Goal: Navigation & Orientation: Find specific page/section

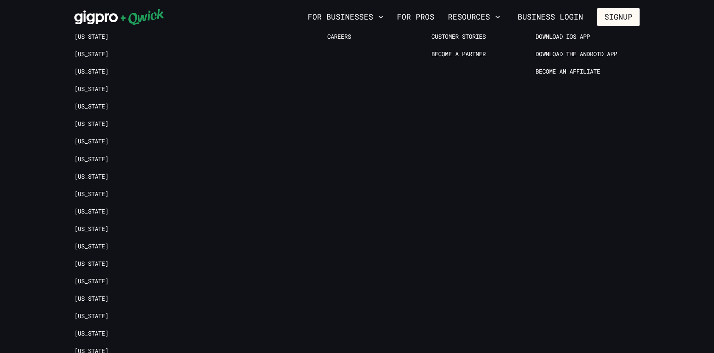
scroll to position [1973, 0]
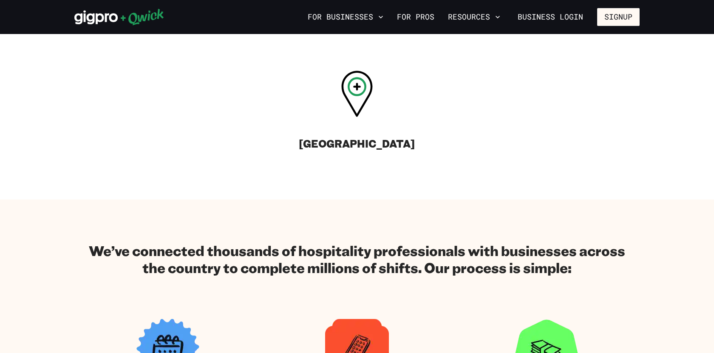
scroll to position [332, 0]
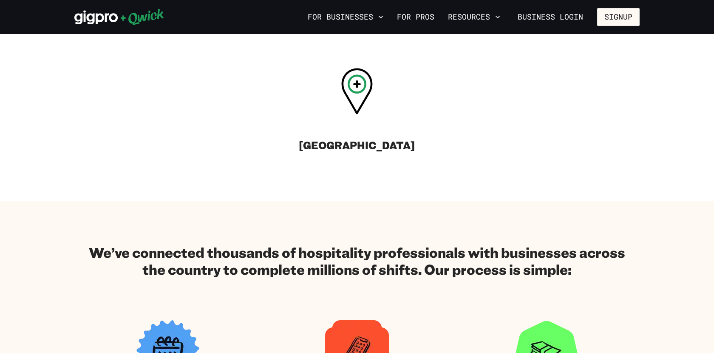
click at [350, 99] on icon at bounding box center [357, 91] width 31 height 46
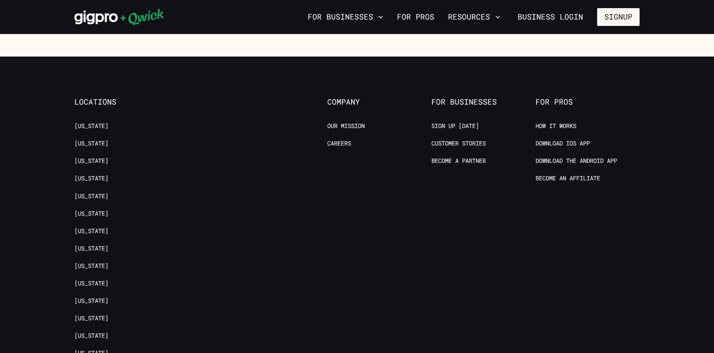
scroll to position [1462, 0]
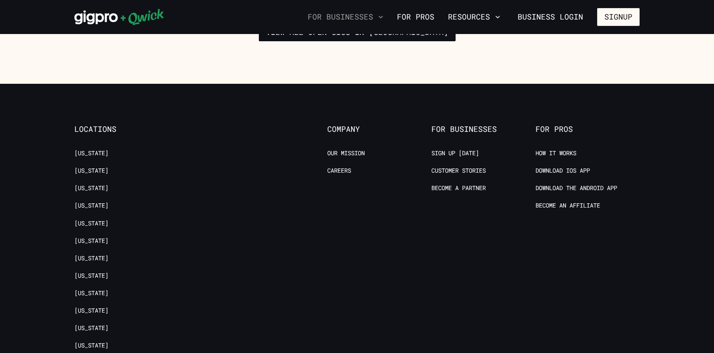
click at [381, 18] on icon "button" at bounding box center [381, 17] width 9 height 9
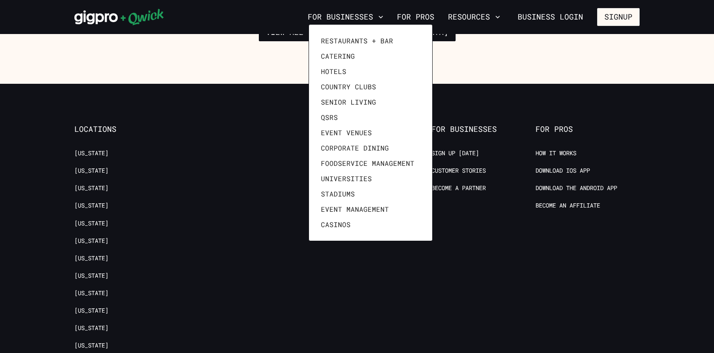
click at [485, 19] on div at bounding box center [357, 176] width 714 height 353
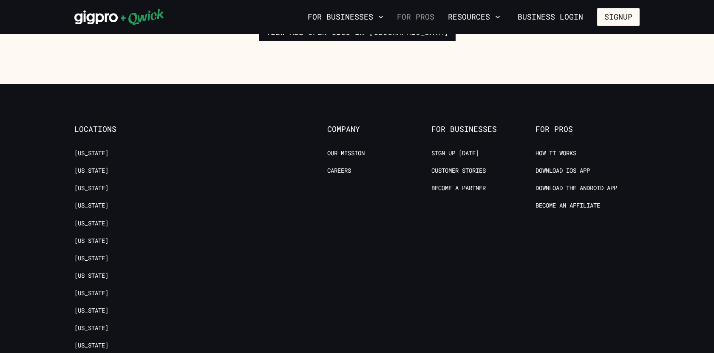
click at [425, 20] on link "For Pros" at bounding box center [416, 17] width 44 height 14
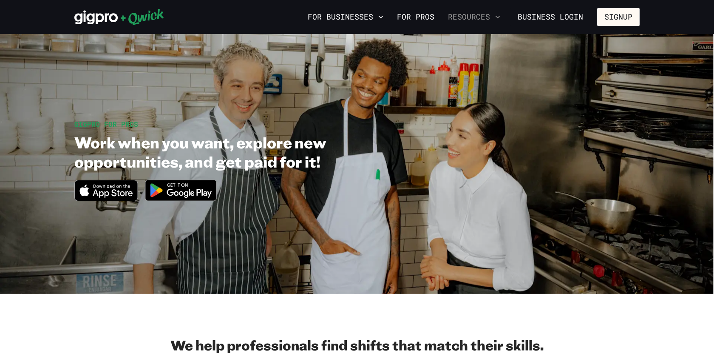
click at [454, 21] on button "Resources" at bounding box center [474, 17] width 59 height 14
